Goal: Information Seeking & Learning: Learn about a topic

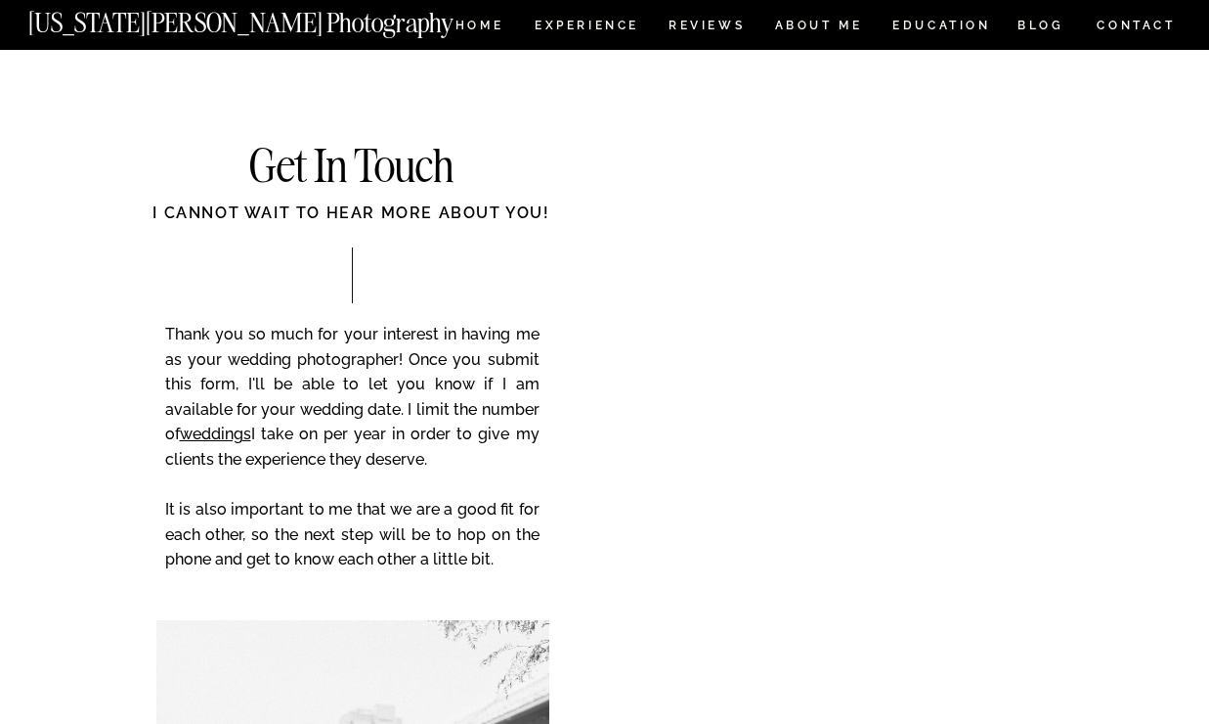
scroll to position [882, 0]
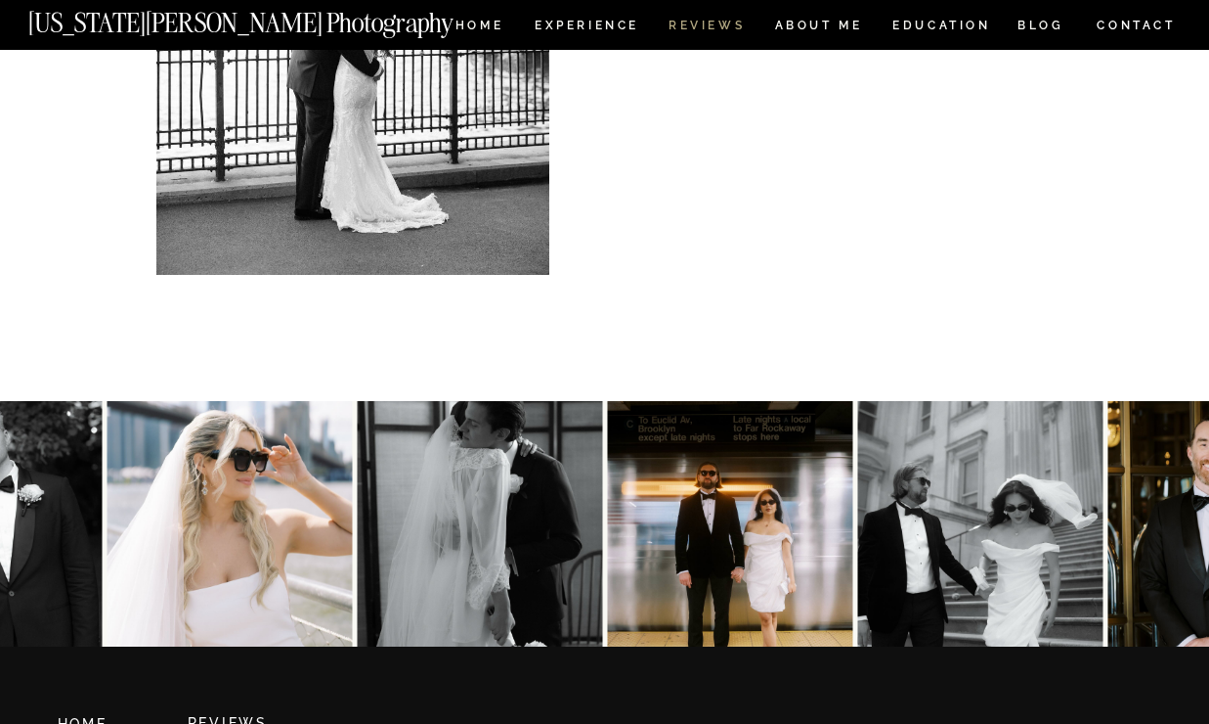
click at [700, 28] on nav "REVIEWS" at bounding box center [705, 28] width 73 height 17
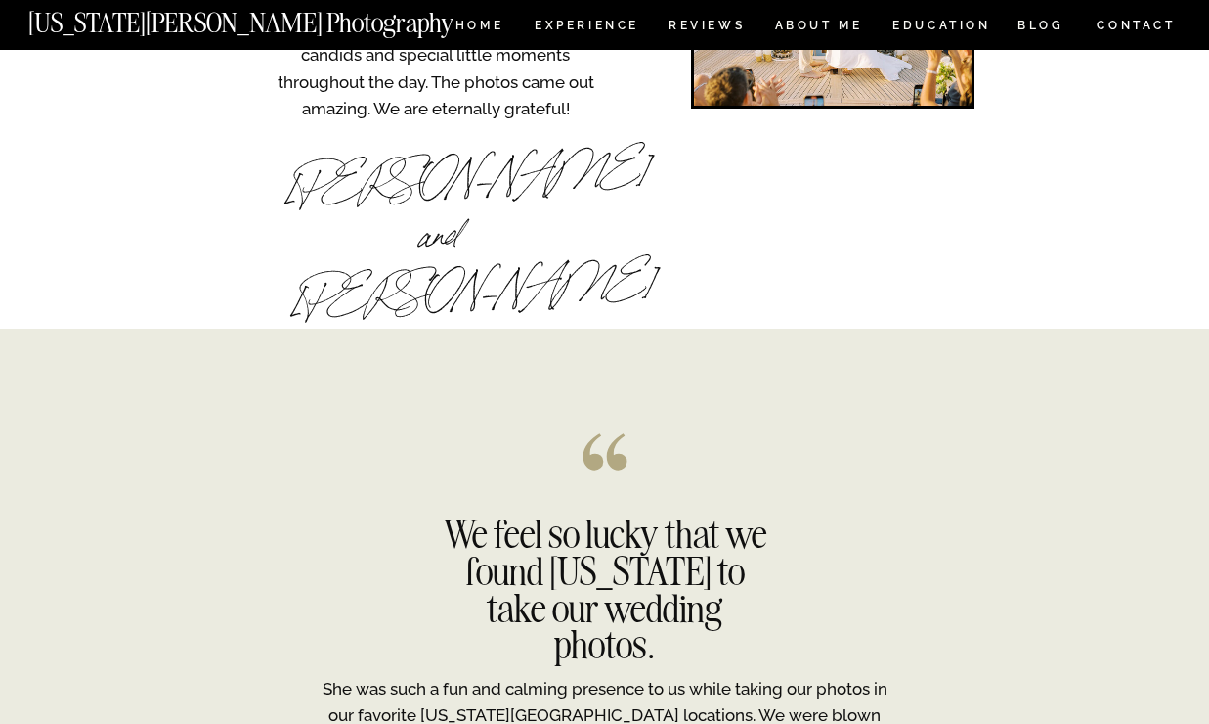
scroll to position [3851, 0]
click at [618, 27] on nav "Experience" at bounding box center [586, 28] width 103 height 17
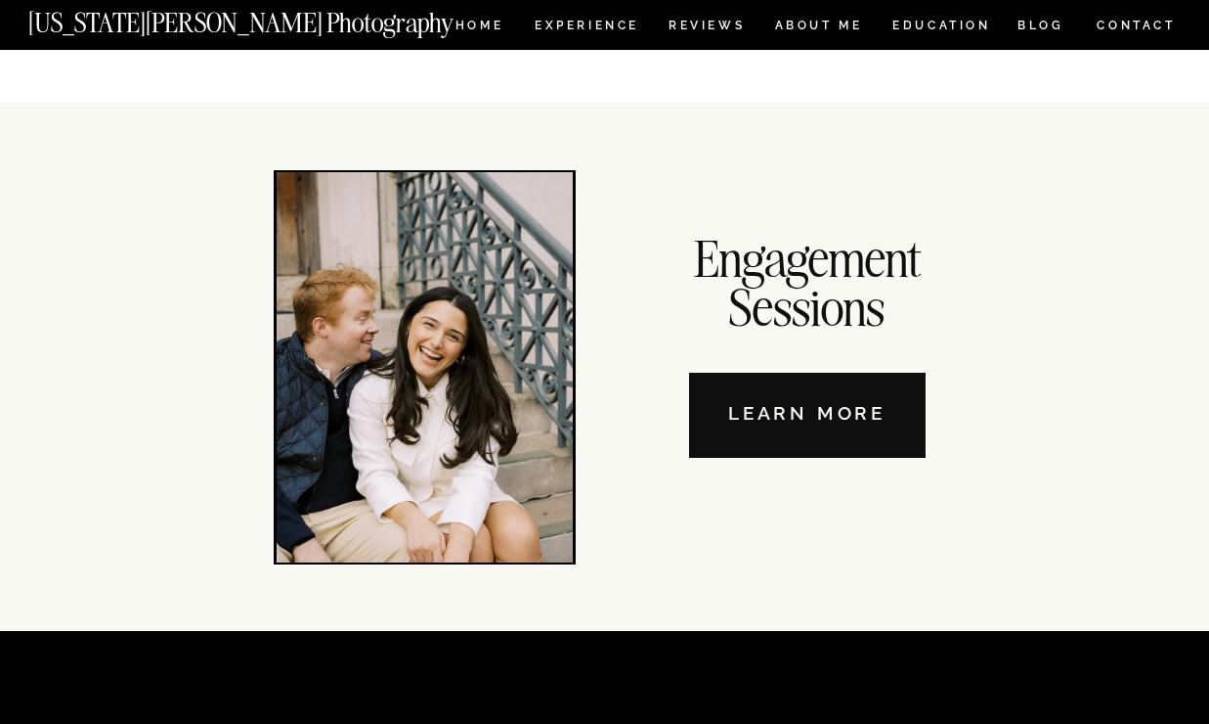
scroll to position [6649, 0]
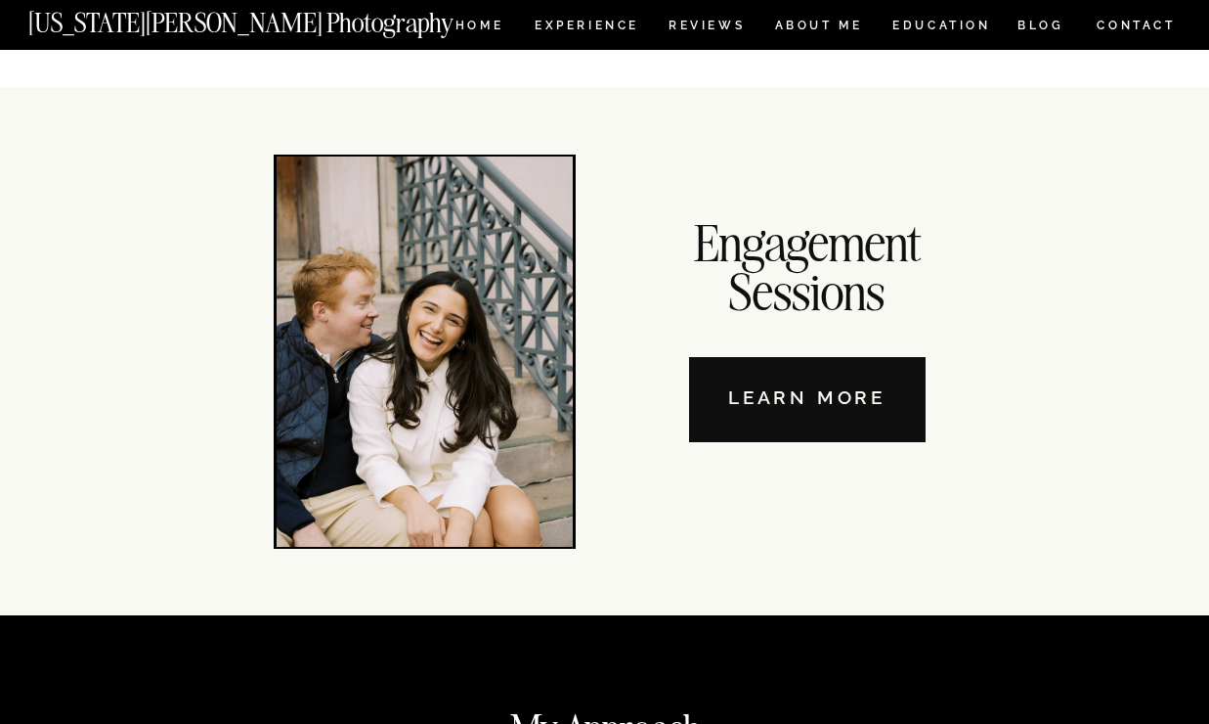
click at [821, 384] on nav "Learn More" at bounding box center [807, 399] width 237 height 85
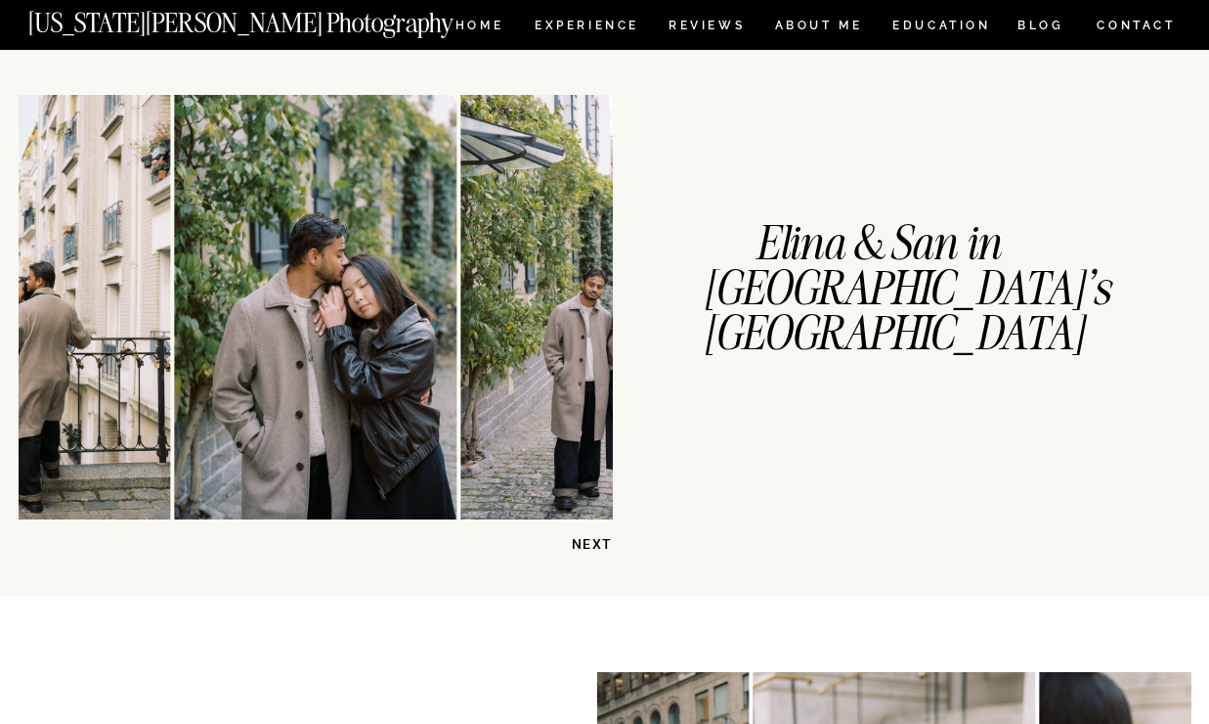
scroll to position [495, 0]
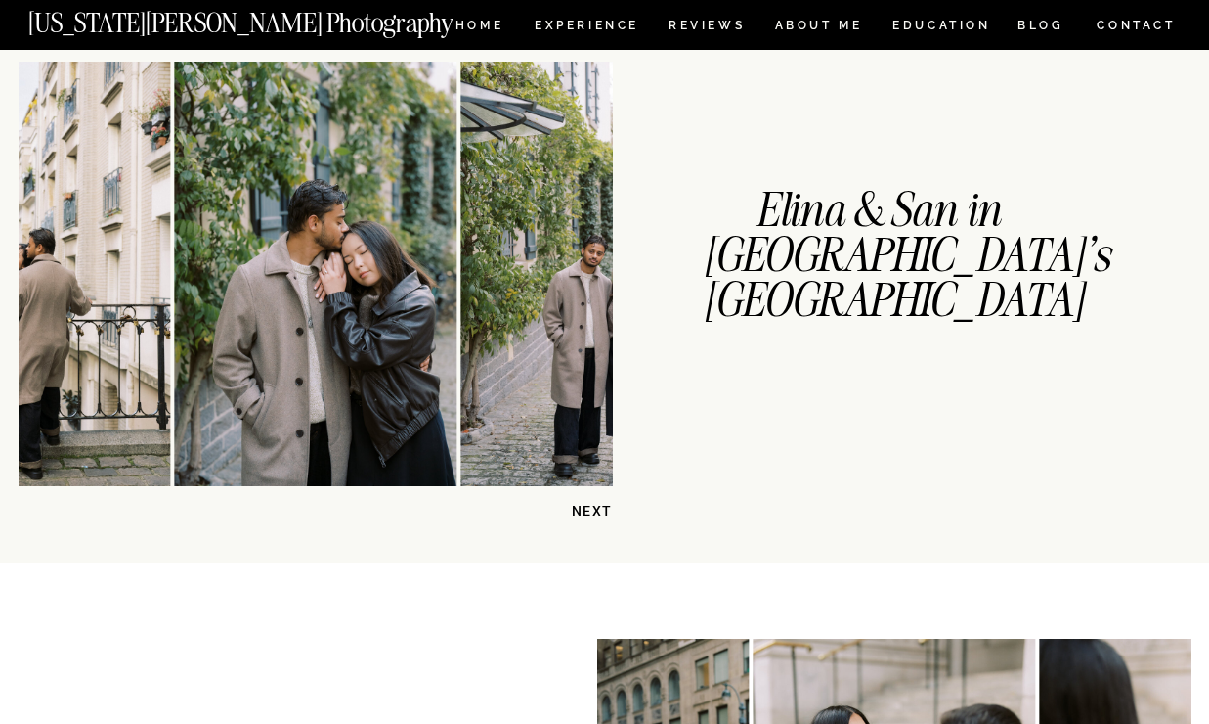
click at [589, 505] on p "NEXT" at bounding box center [562, 511] width 101 height 19
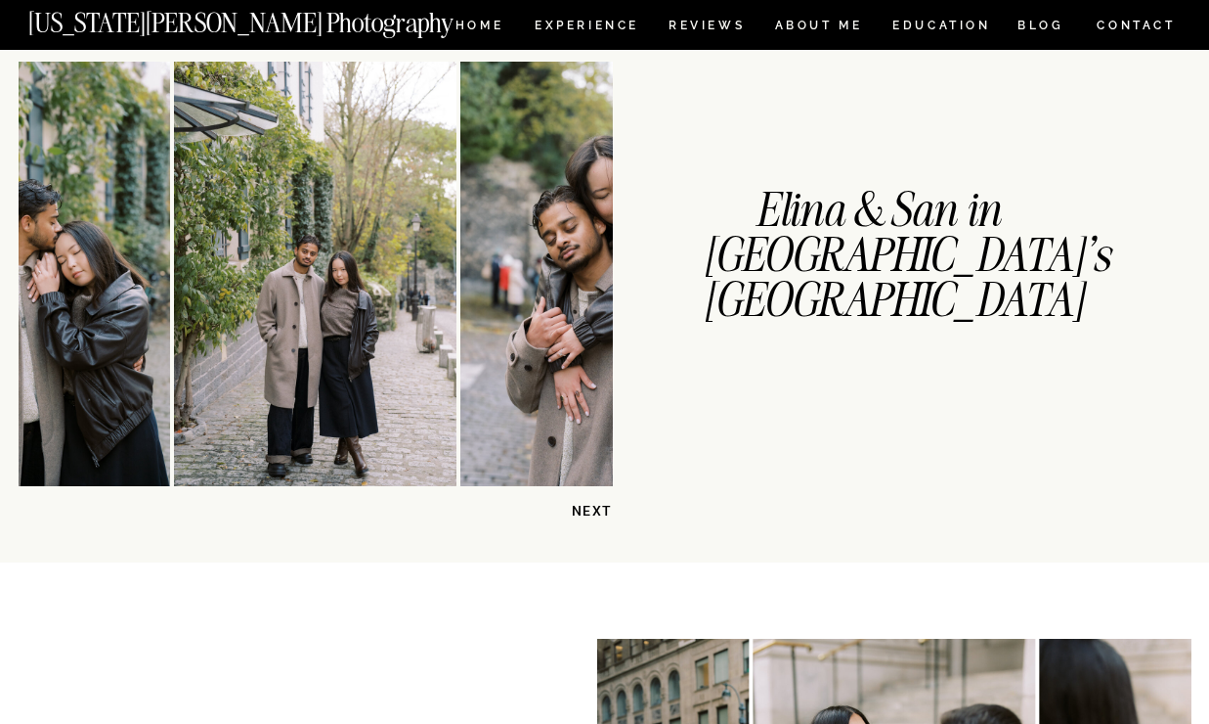
click at [589, 505] on p "NEXT" at bounding box center [562, 511] width 101 height 19
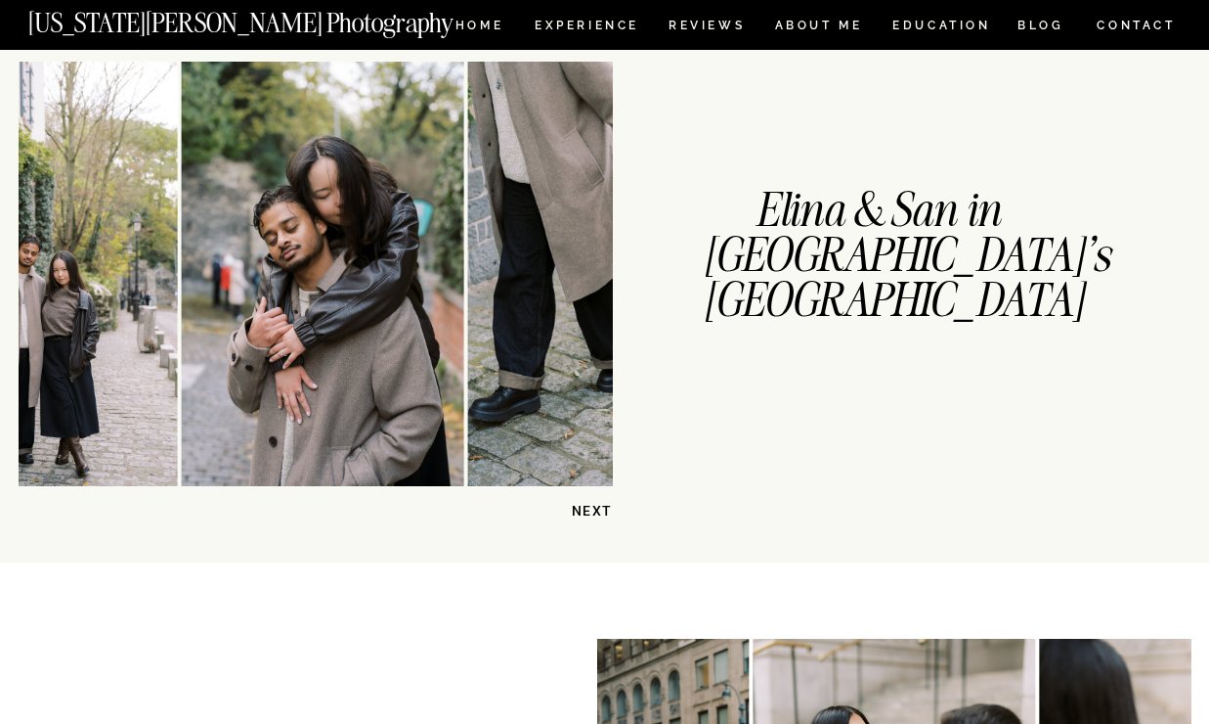
click at [589, 505] on p "NEXT" at bounding box center [562, 511] width 101 height 19
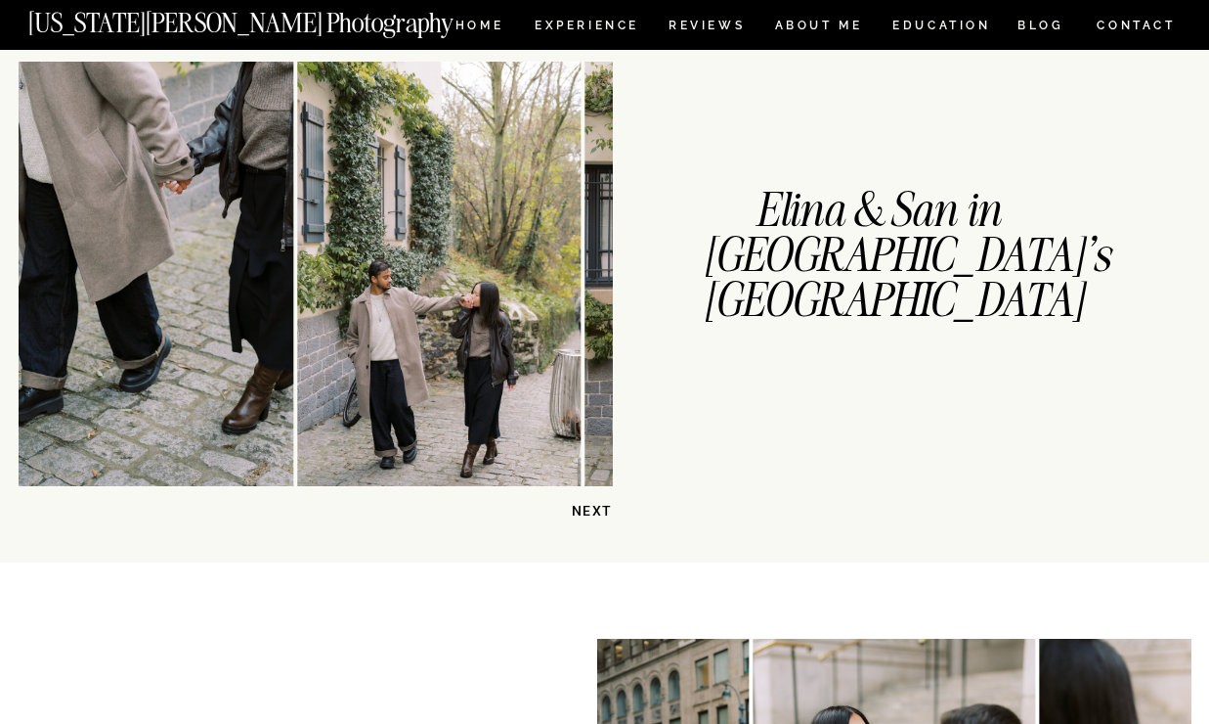
click at [589, 505] on p "NEXT" at bounding box center [562, 511] width 101 height 19
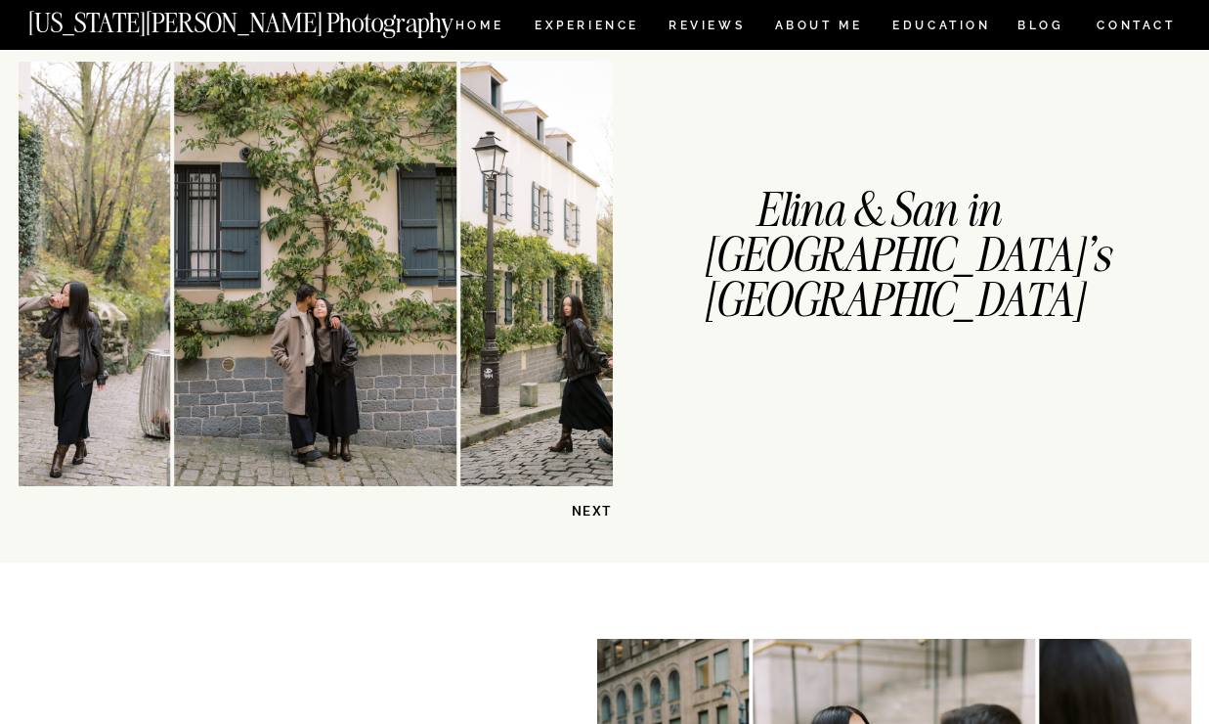
click at [502, 335] on img at bounding box center [602, 274] width 283 height 424
click at [594, 513] on p "NEXT" at bounding box center [562, 511] width 101 height 19
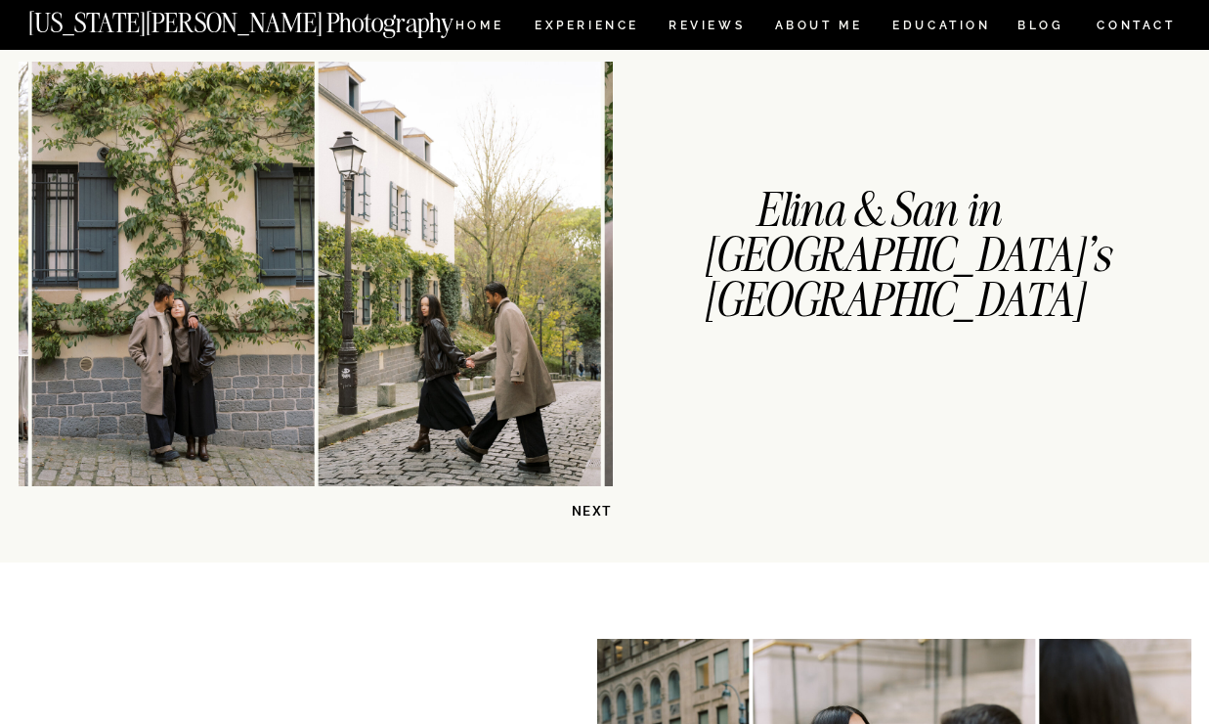
click at [594, 513] on p "NEXT" at bounding box center [562, 511] width 101 height 19
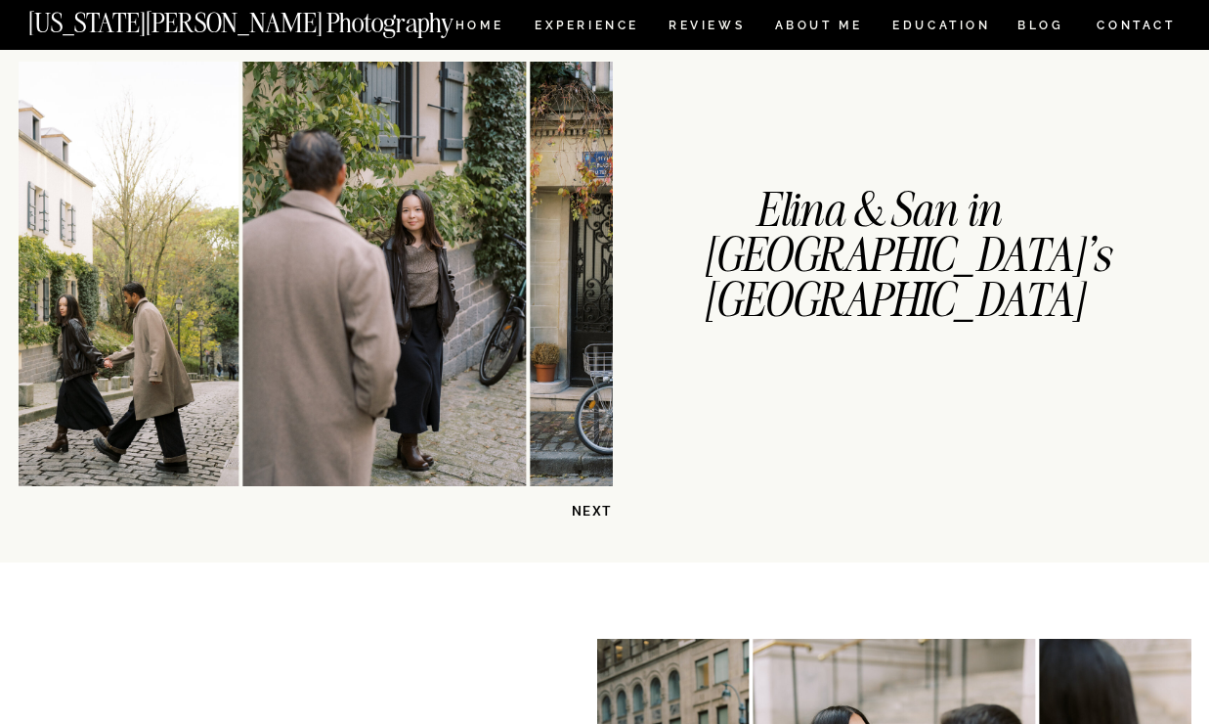
click at [594, 513] on p "NEXT" at bounding box center [562, 511] width 101 height 19
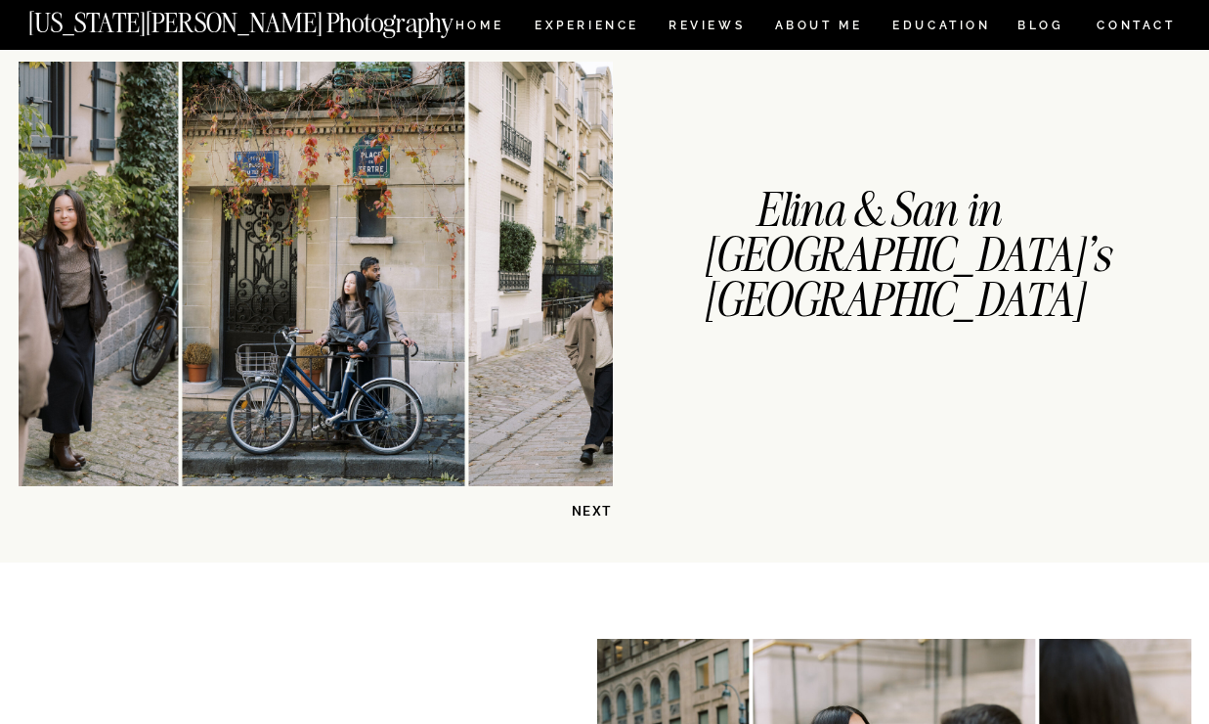
click at [594, 513] on p "NEXT" at bounding box center [562, 511] width 101 height 19
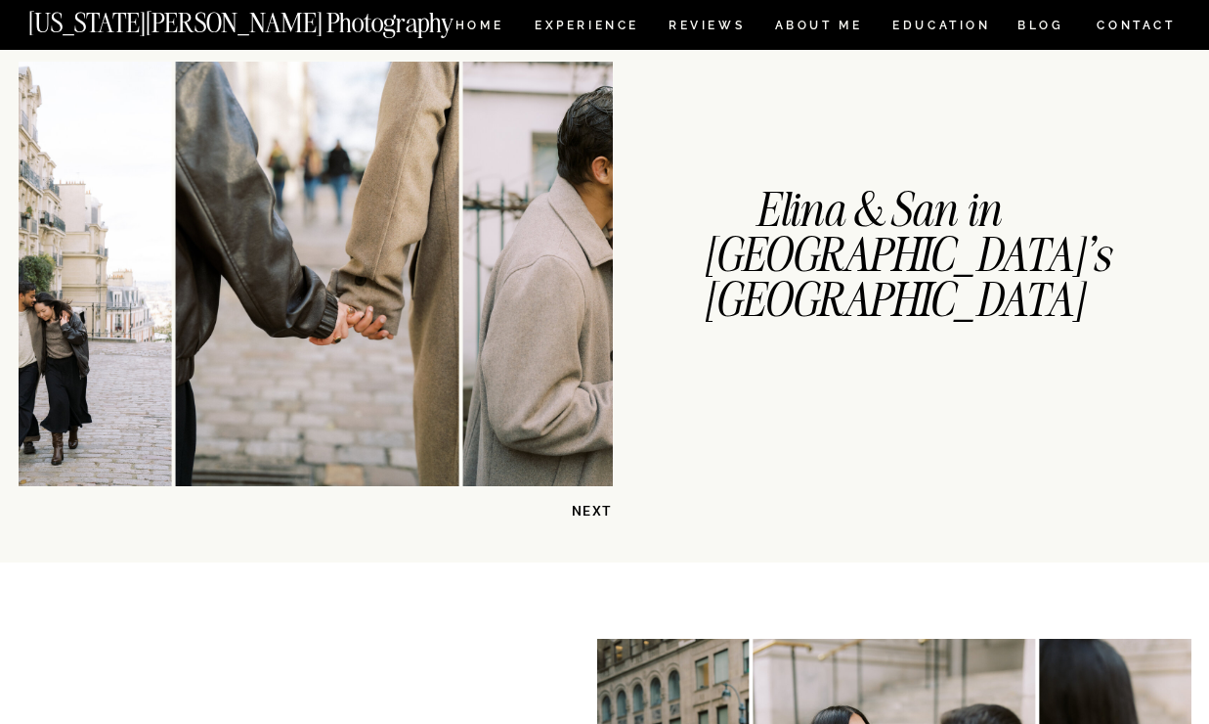
click at [594, 513] on p "NEXT" at bounding box center [562, 511] width 101 height 19
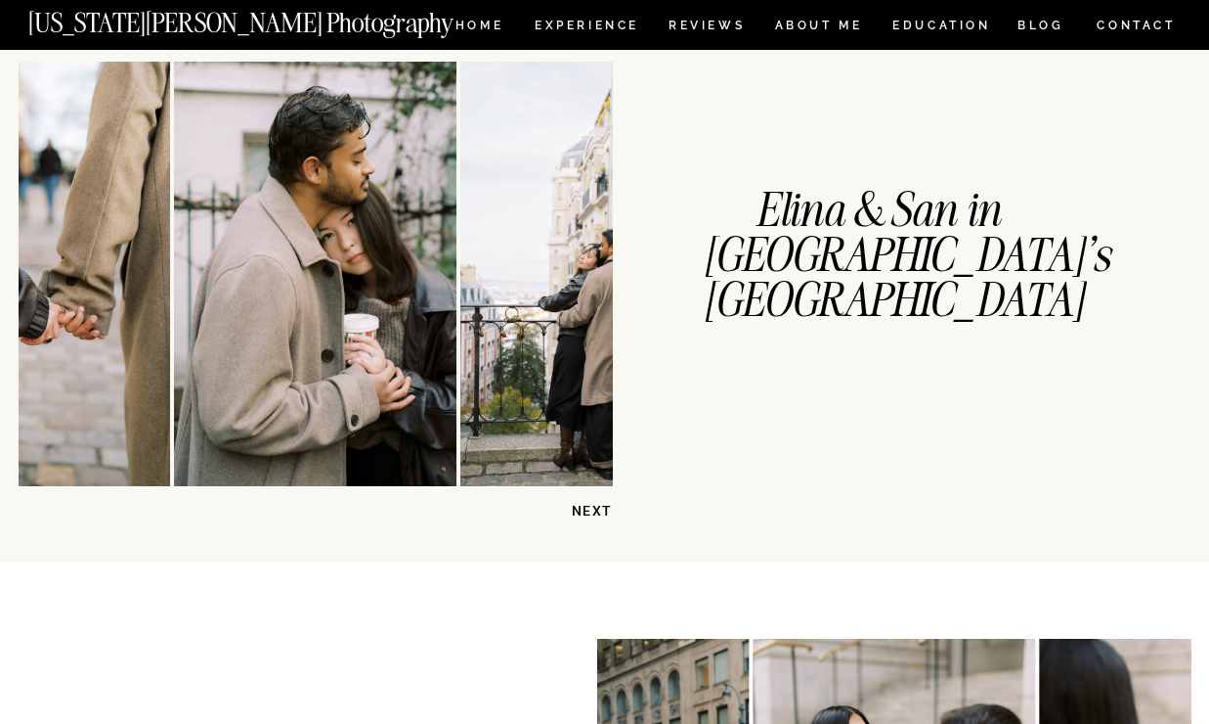
click at [594, 513] on p "NEXT" at bounding box center [562, 511] width 101 height 19
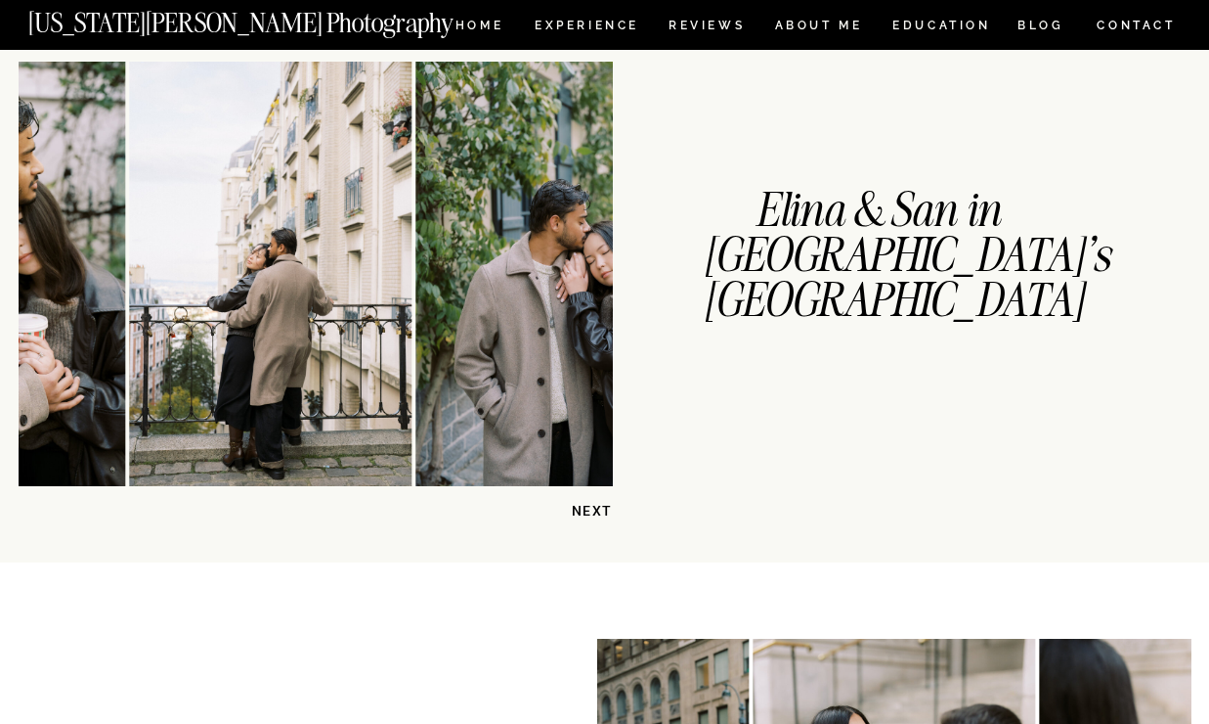
click at [594, 513] on p "NEXT" at bounding box center [562, 511] width 101 height 19
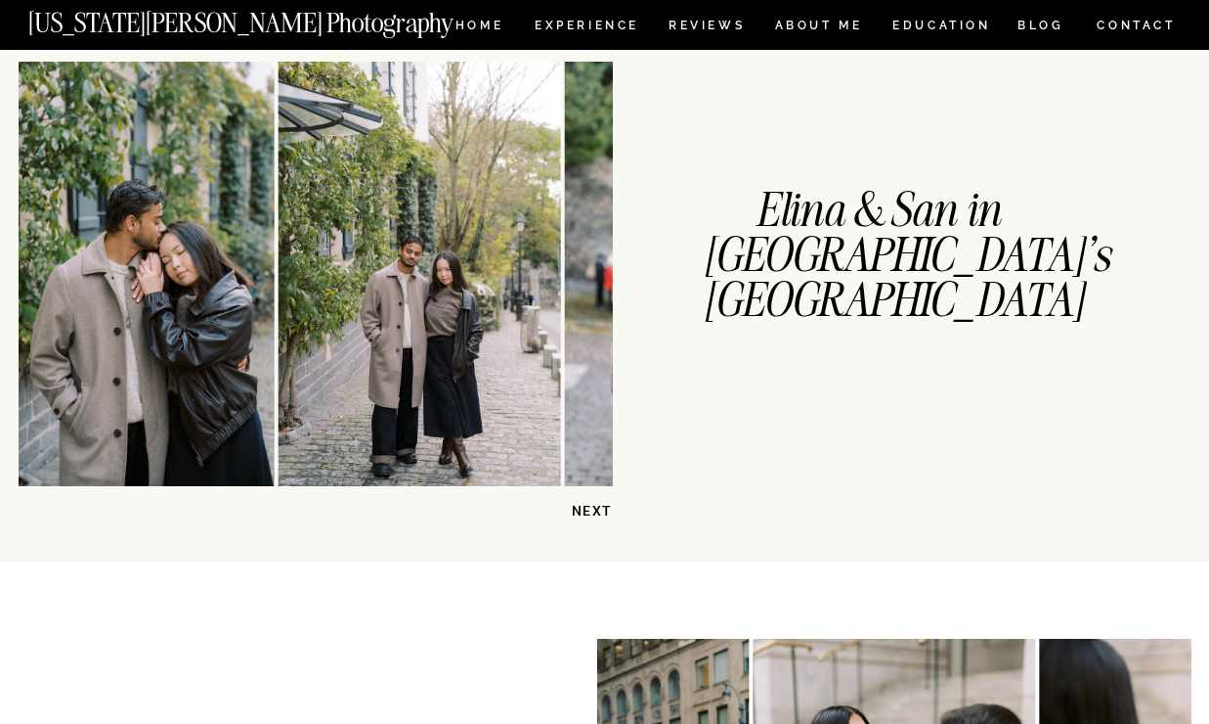
click at [594, 513] on p "NEXT" at bounding box center [562, 511] width 101 height 19
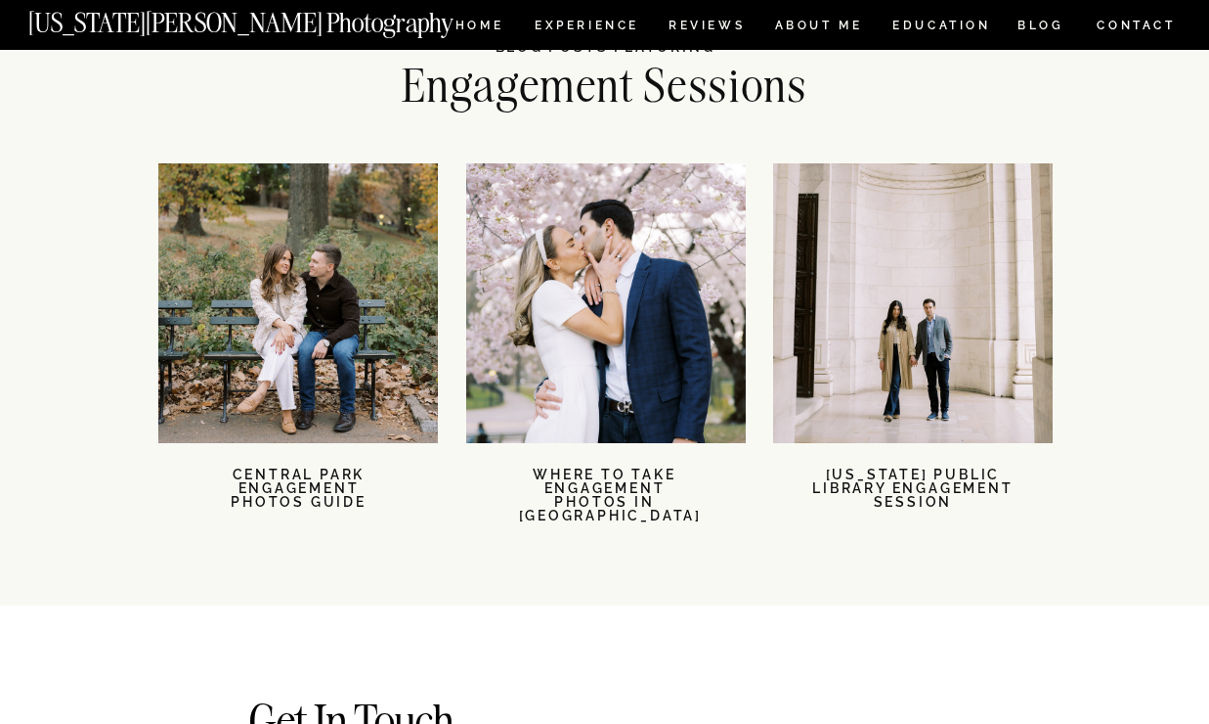
scroll to position [4235, 0]
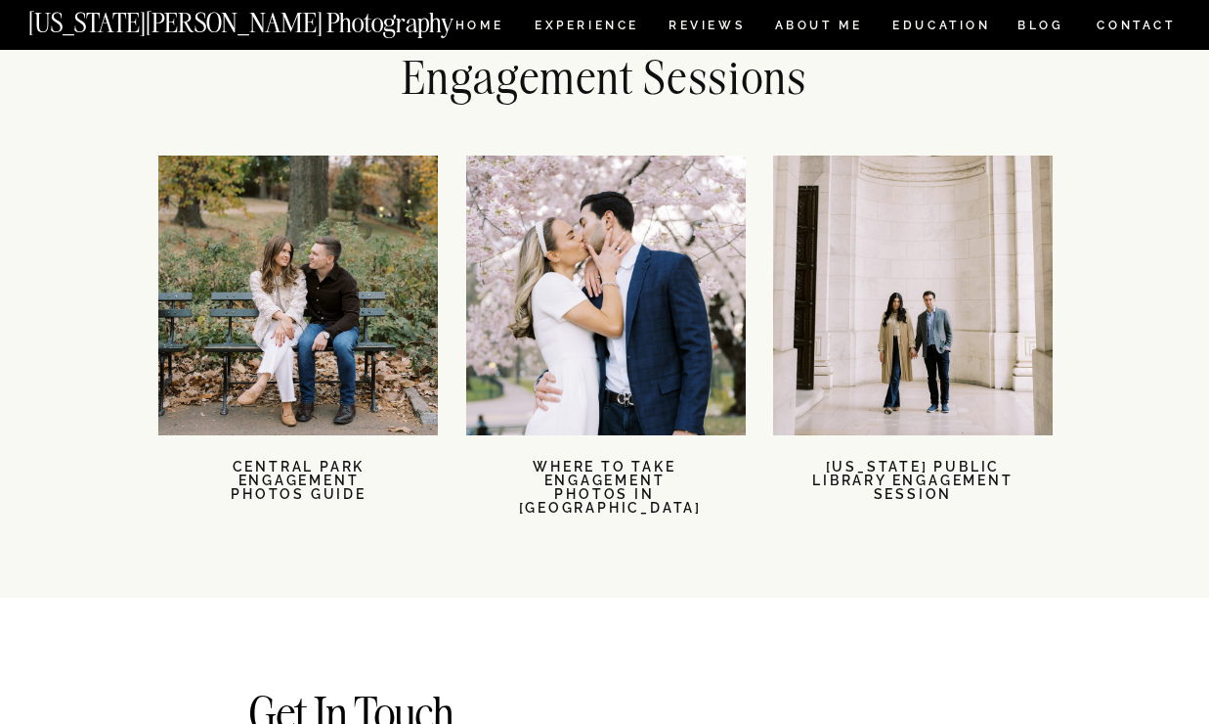
click at [290, 373] on div at bounding box center [298, 295] width 280 height 280
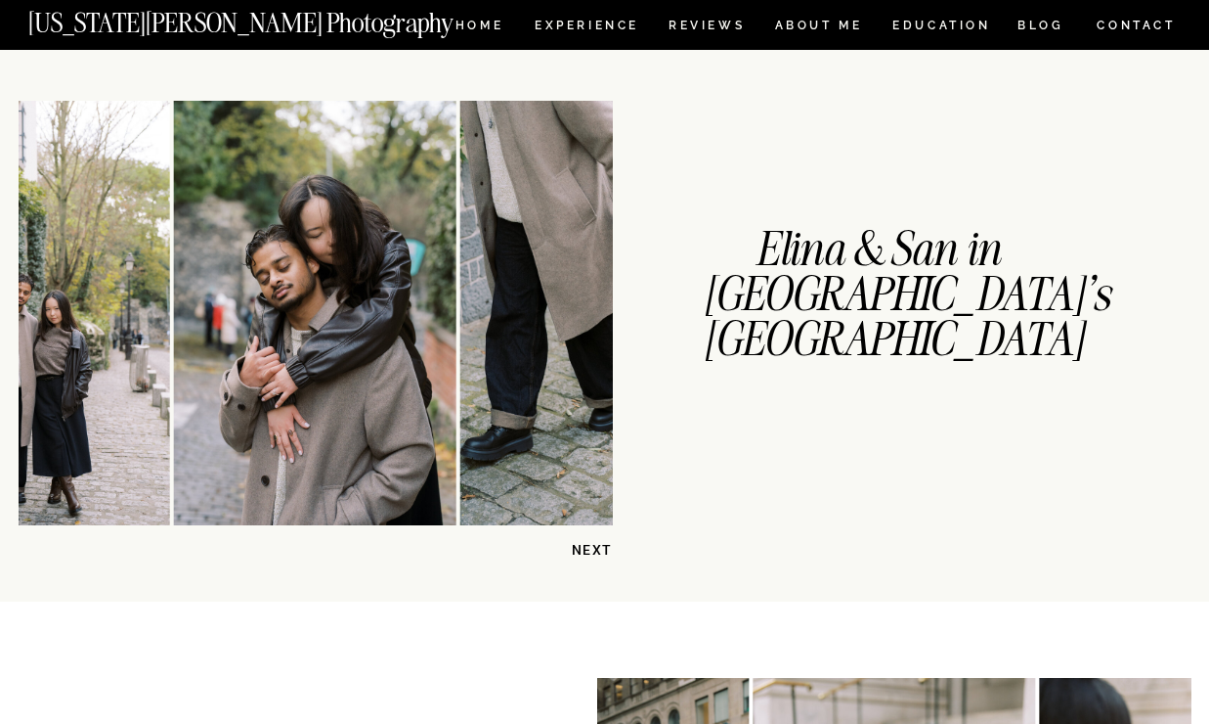
scroll to position [0, 0]
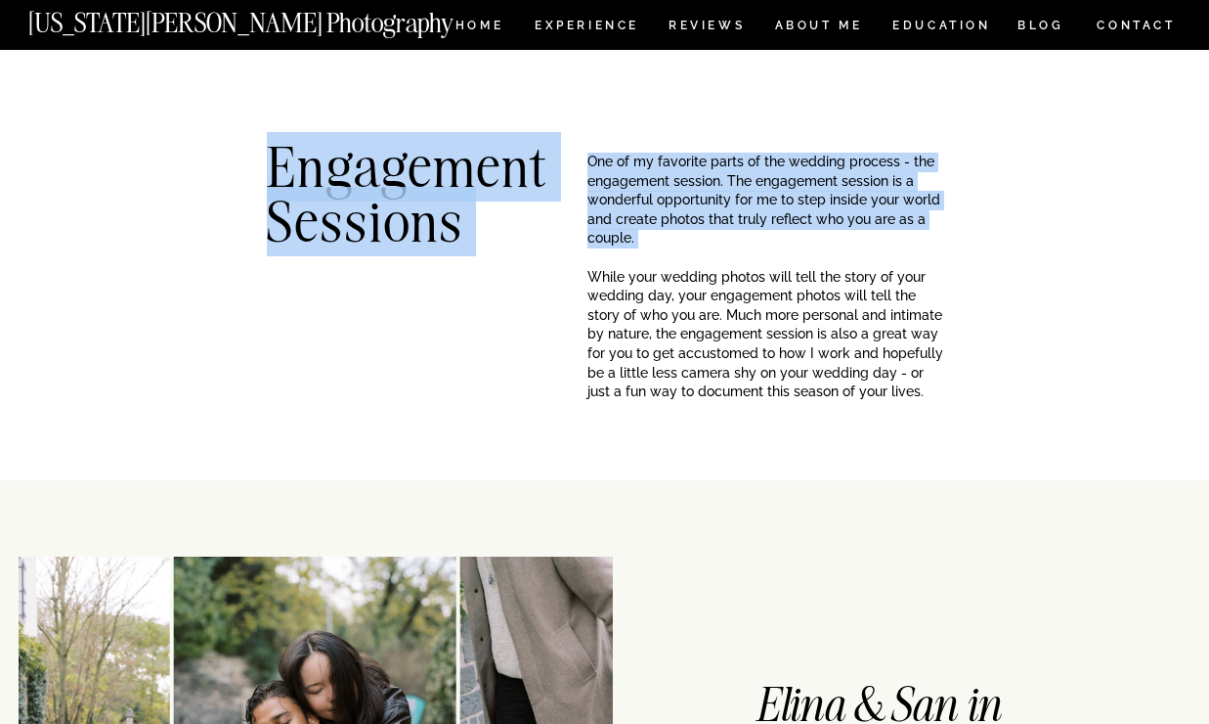
drag, startPoint x: 581, startPoint y: 158, endPoint x: 729, endPoint y: 253, distance: 176.3
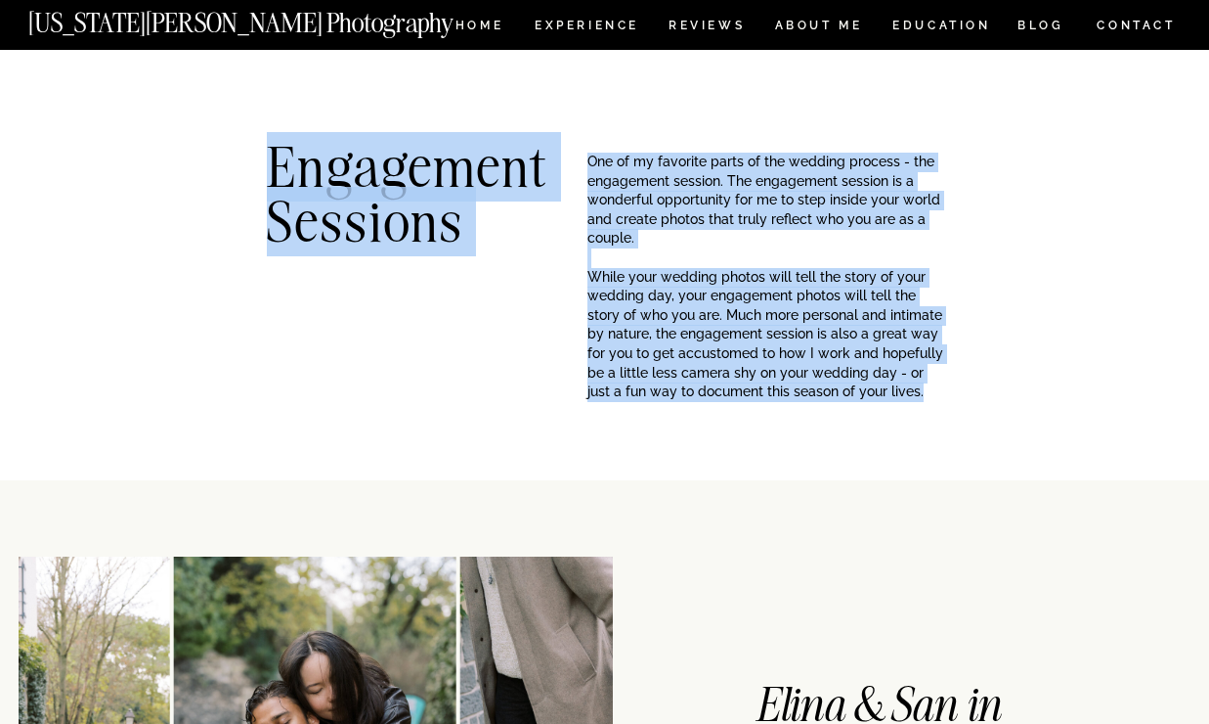
drag, startPoint x: 919, startPoint y: 402, endPoint x: 891, endPoint y: 390, distance: 30.7
copy div "Engagement Sessions One of my favorite parts of the wedding process - the engag…"
click at [615, 231] on p "One of my favorite parts of the wedding process - the engagement session. The e…" at bounding box center [766, 230] width 357 height 154
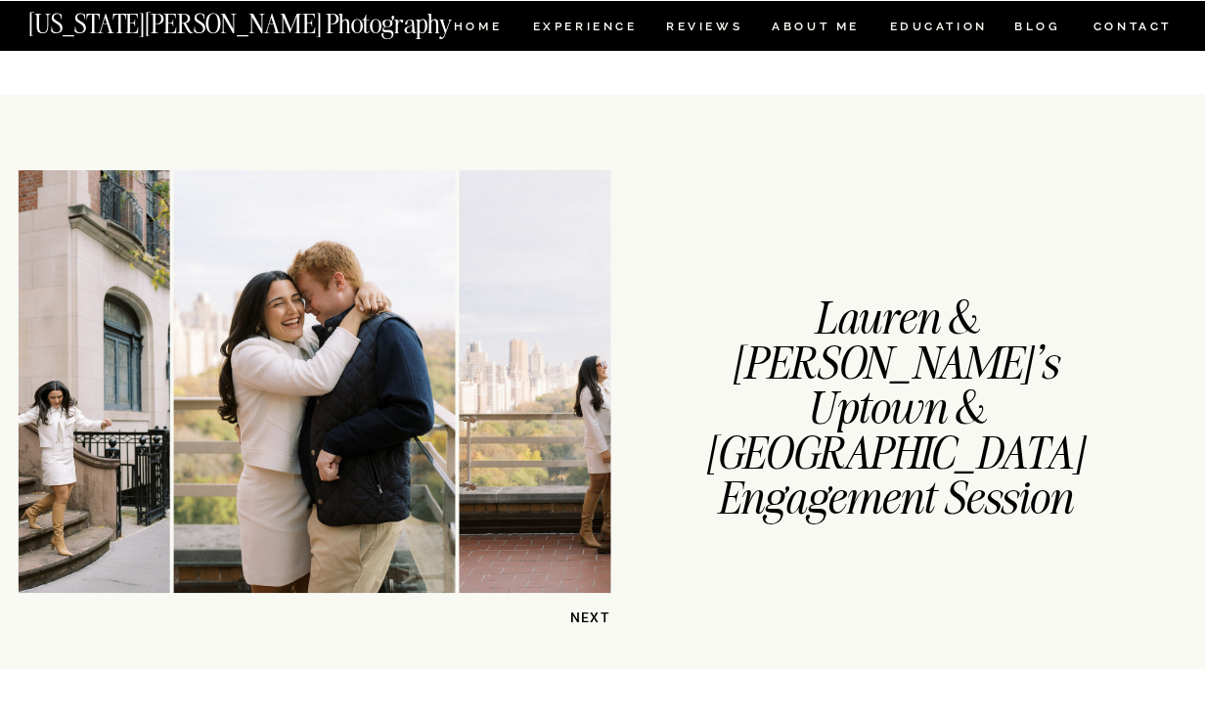
scroll to position [1528, 0]
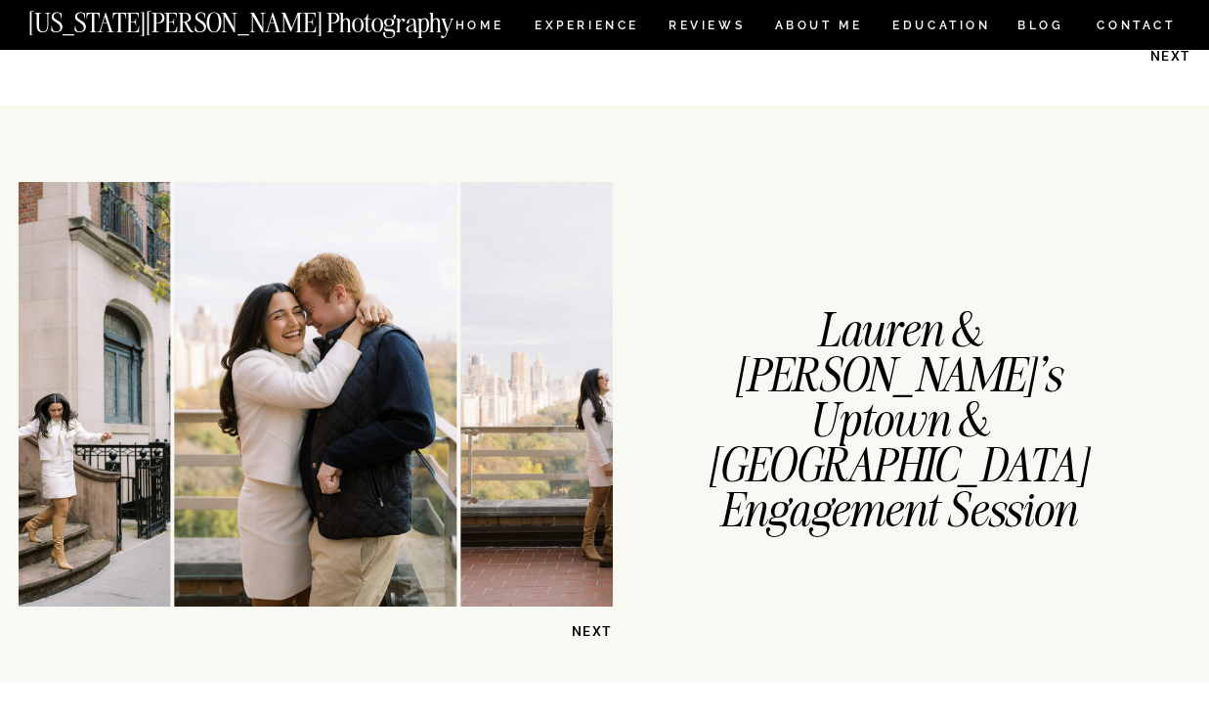
click at [461, 314] on img at bounding box center [612, 394] width 303 height 424
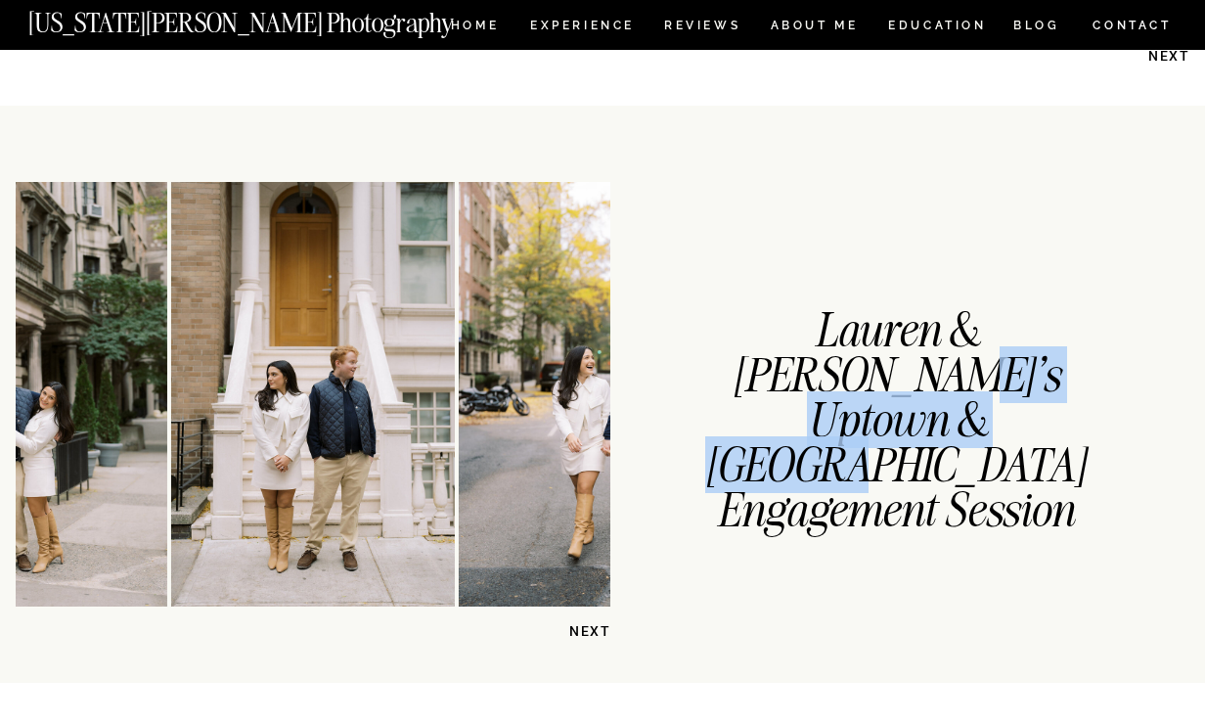
drag, startPoint x: 836, startPoint y: 366, endPoint x: 903, endPoint y: 432, distance: 94.7
click at [903, 432] on h1 "Lauren & [PERSON_NAME]'s Uptown & [GEOGRAPHIC_DATA] Engagement Session" at bounding box center [895, 373] width 388 height 130
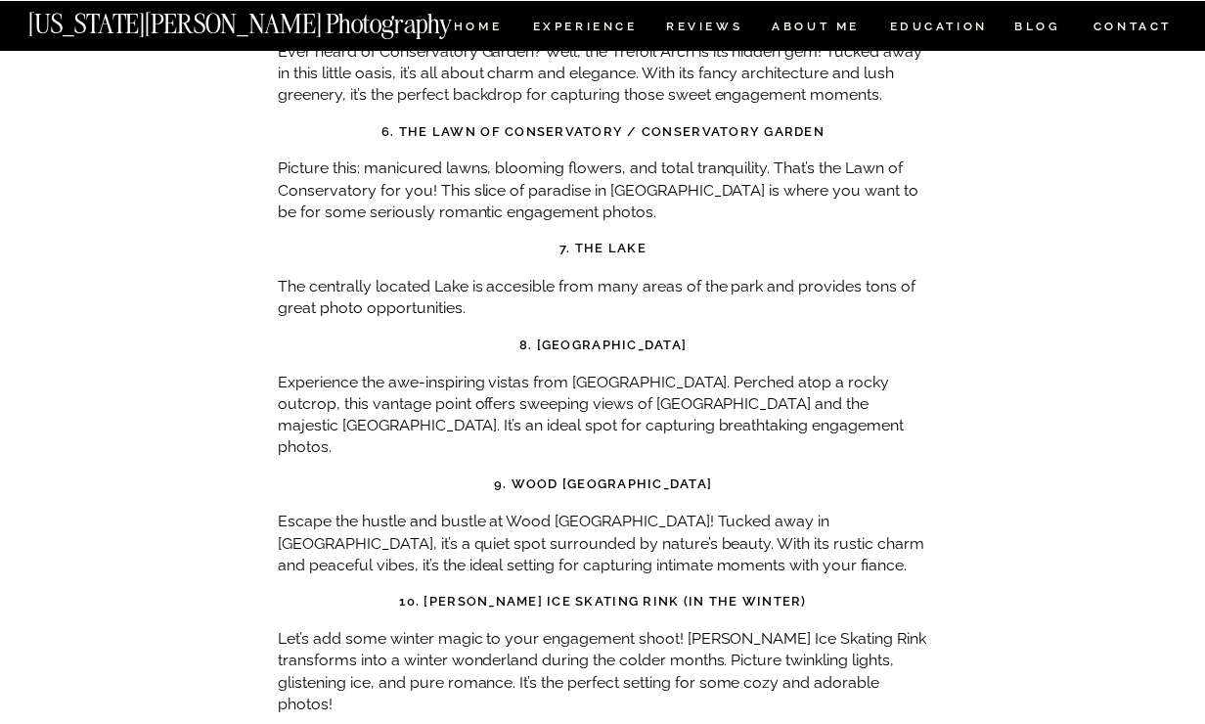
scroll to position [6811, 0]
